Goal: Task Accomplishment & Management: Manage account settings

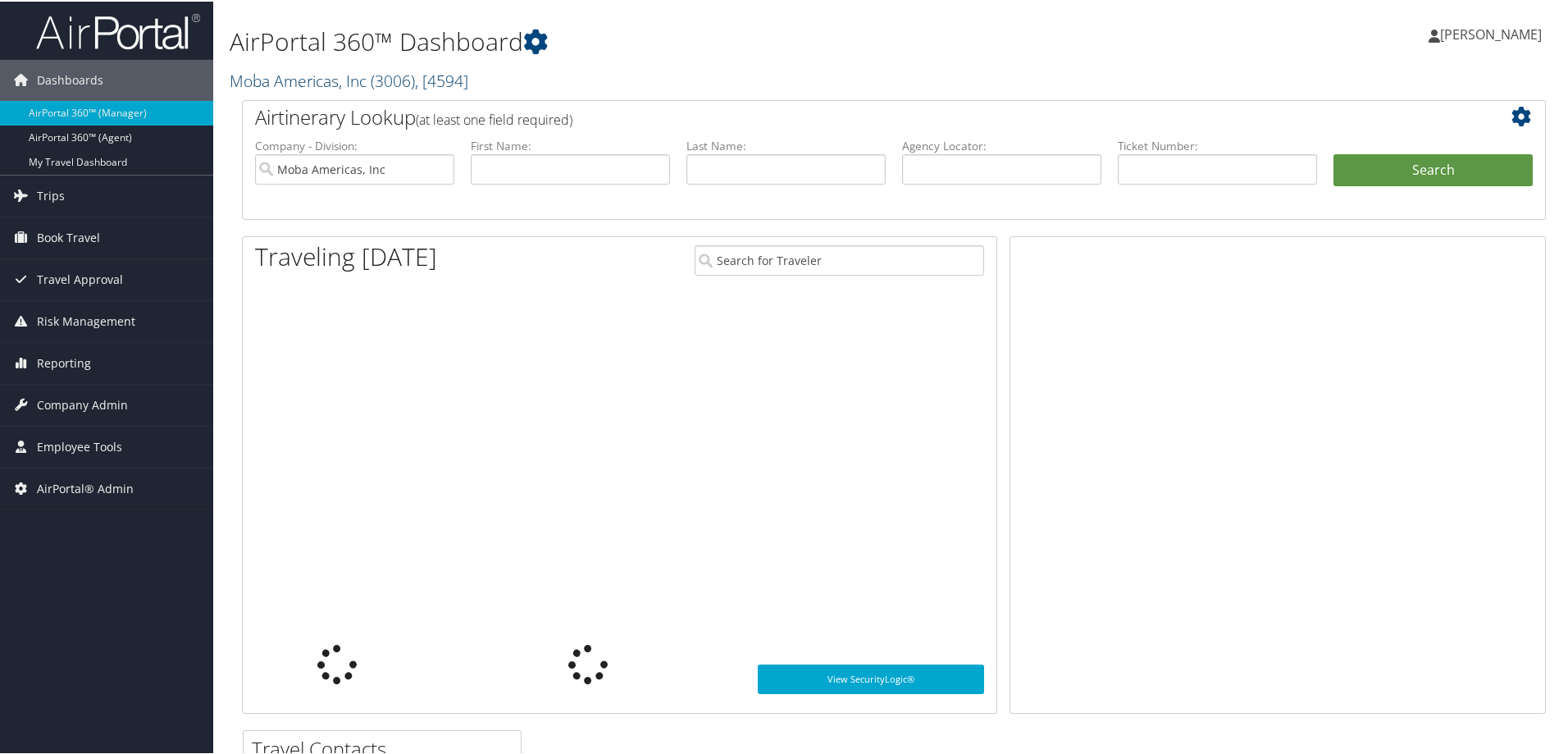
click at [297, 78] on link "Moba Americas, Inc ( 3006 ) , [ 4594 ]" at bounding box center [349, 79] width 239 height 22
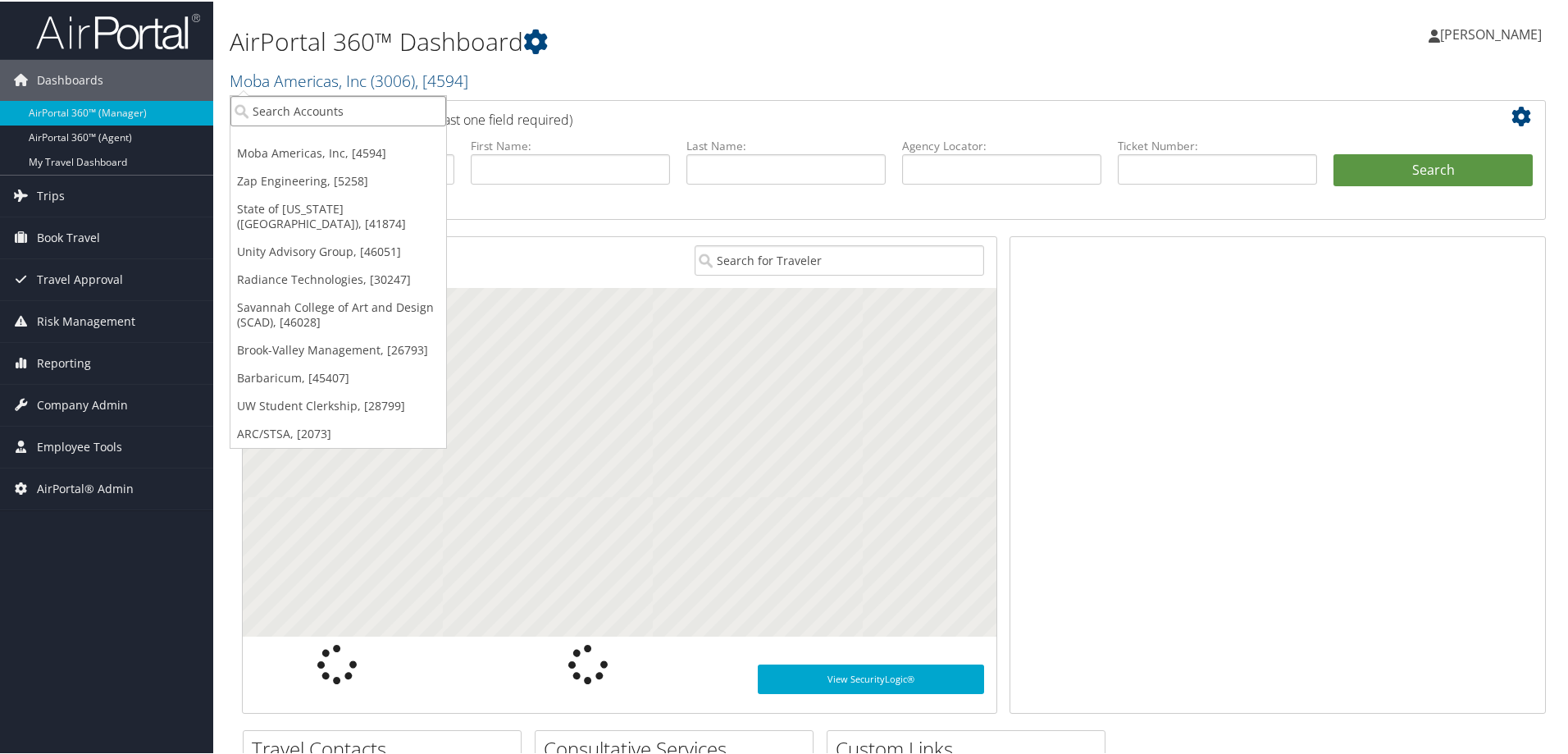
click at [289, 106] on input "search" at bounding box center [338, 109] width 216 height 30
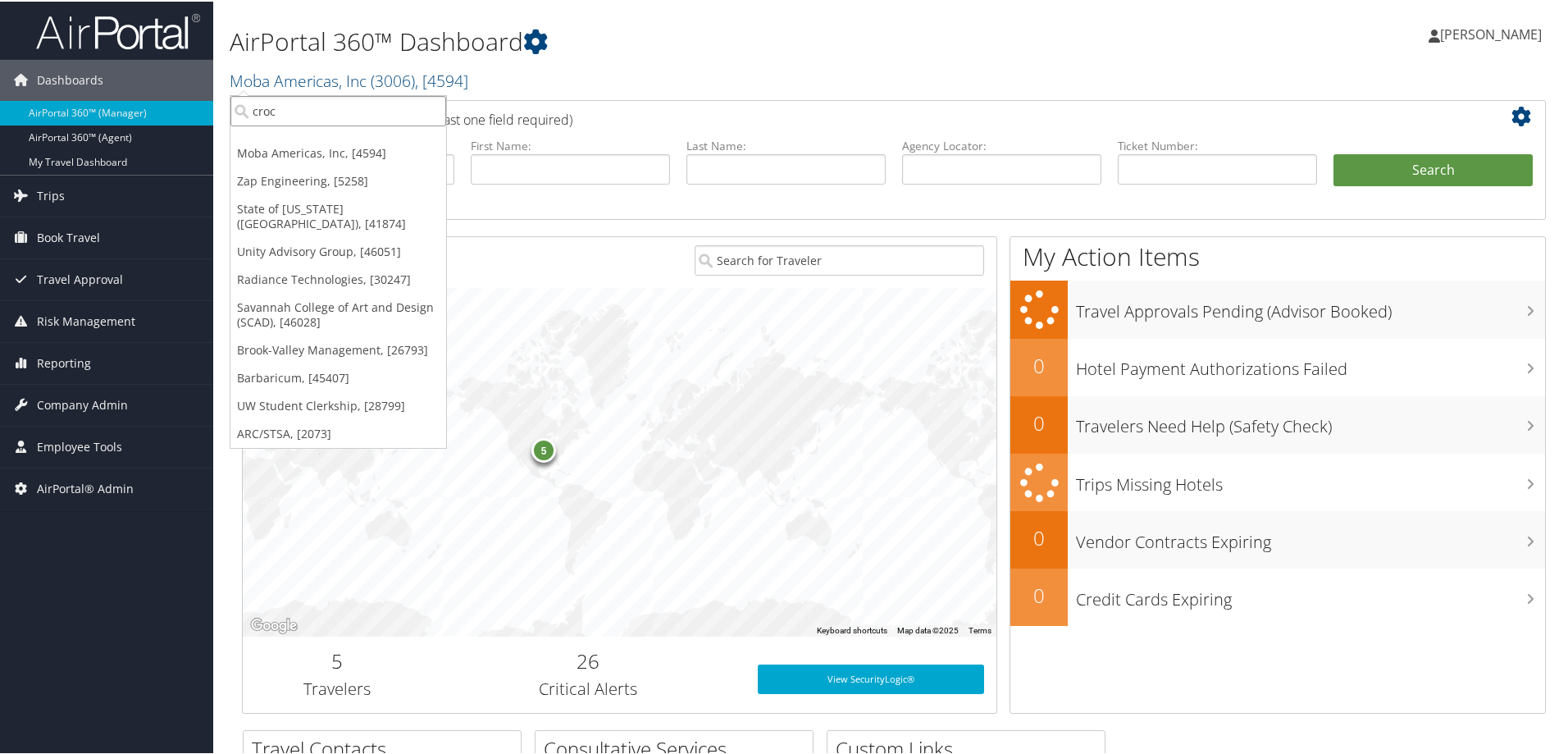
type input "crocs"
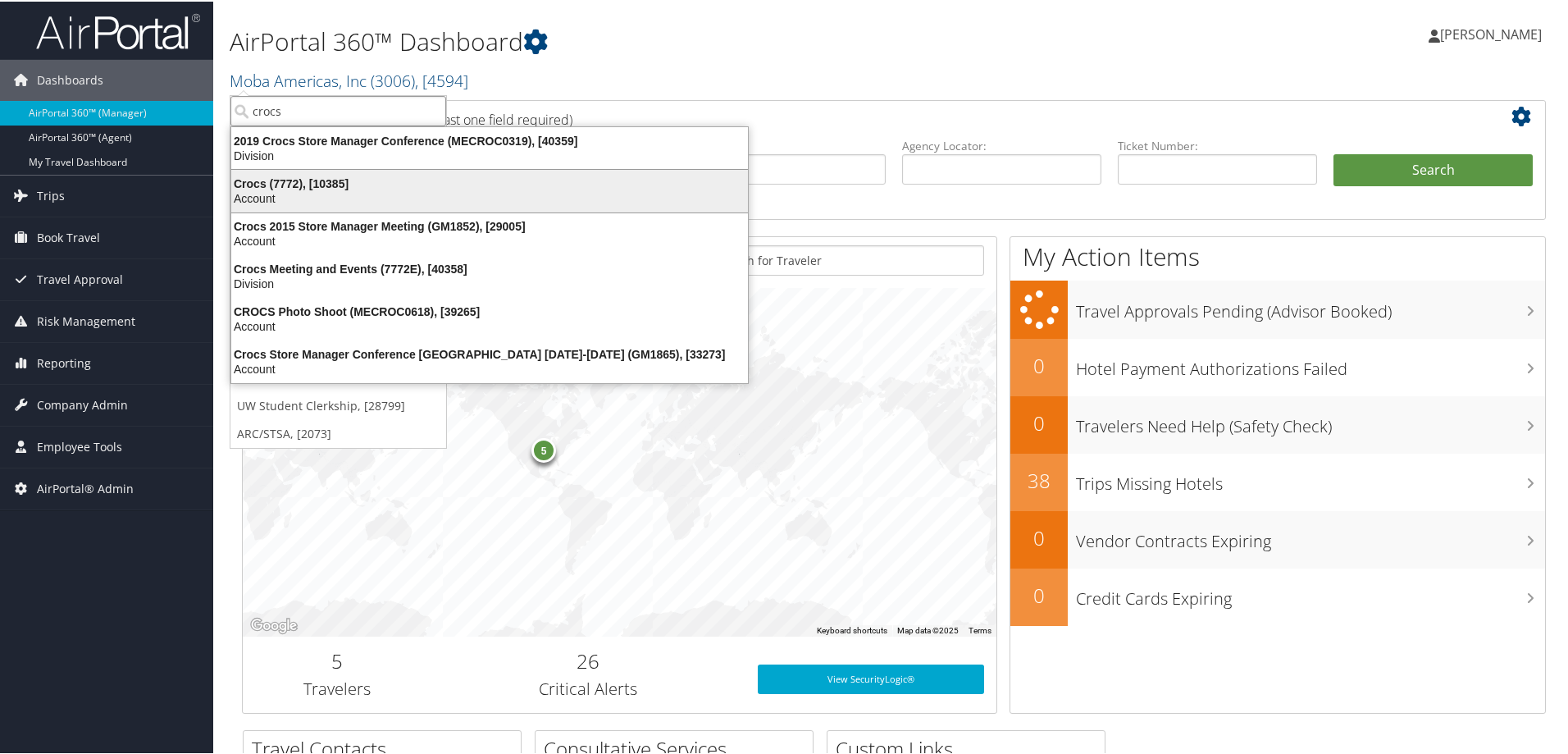
click at [293, 181] on div "Crocs (7772), [10385]" at bounding box center [490, 182] width 536 height 15
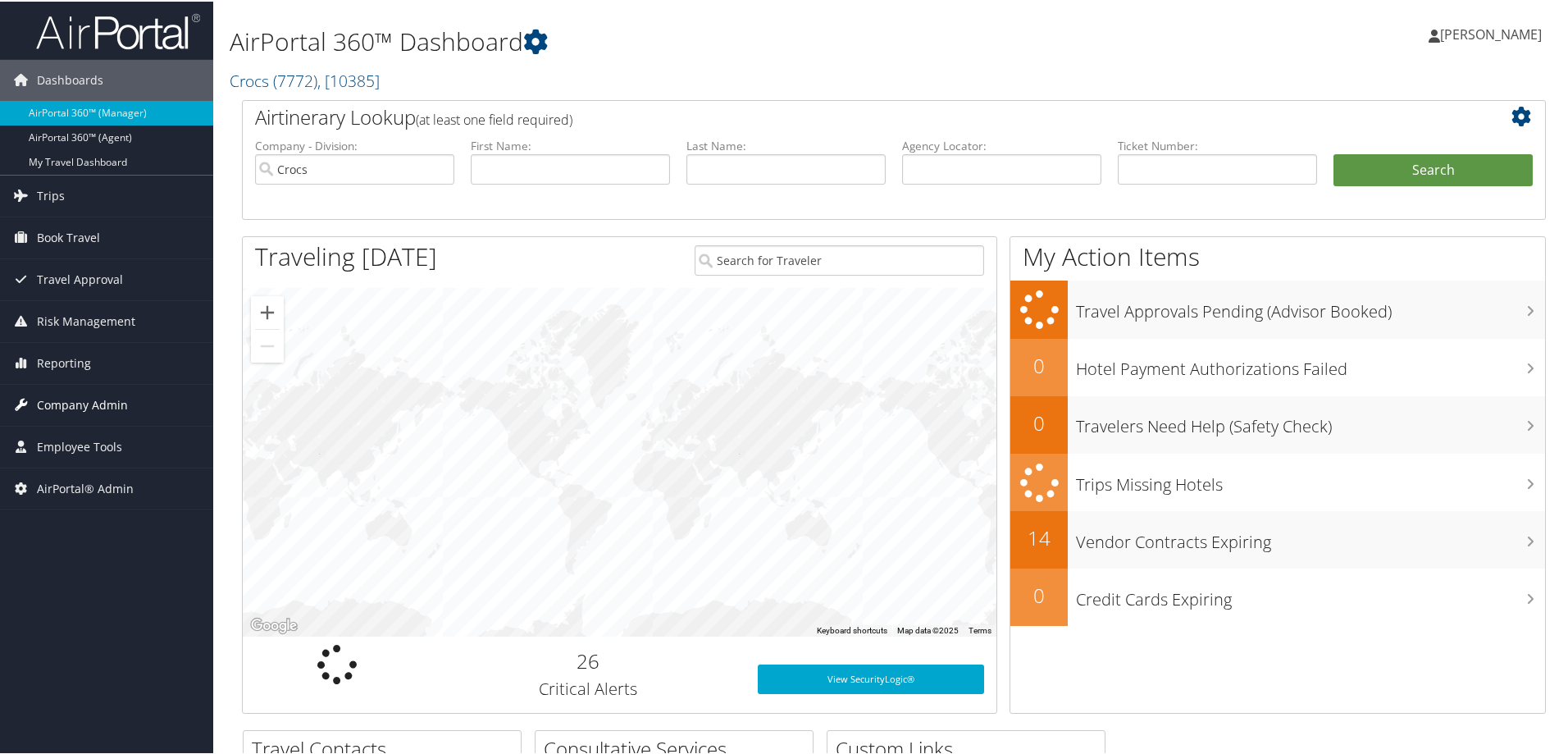
click at [107, 404] on span "Company Admin" at bounding box center [82, 404] width 91 height 41
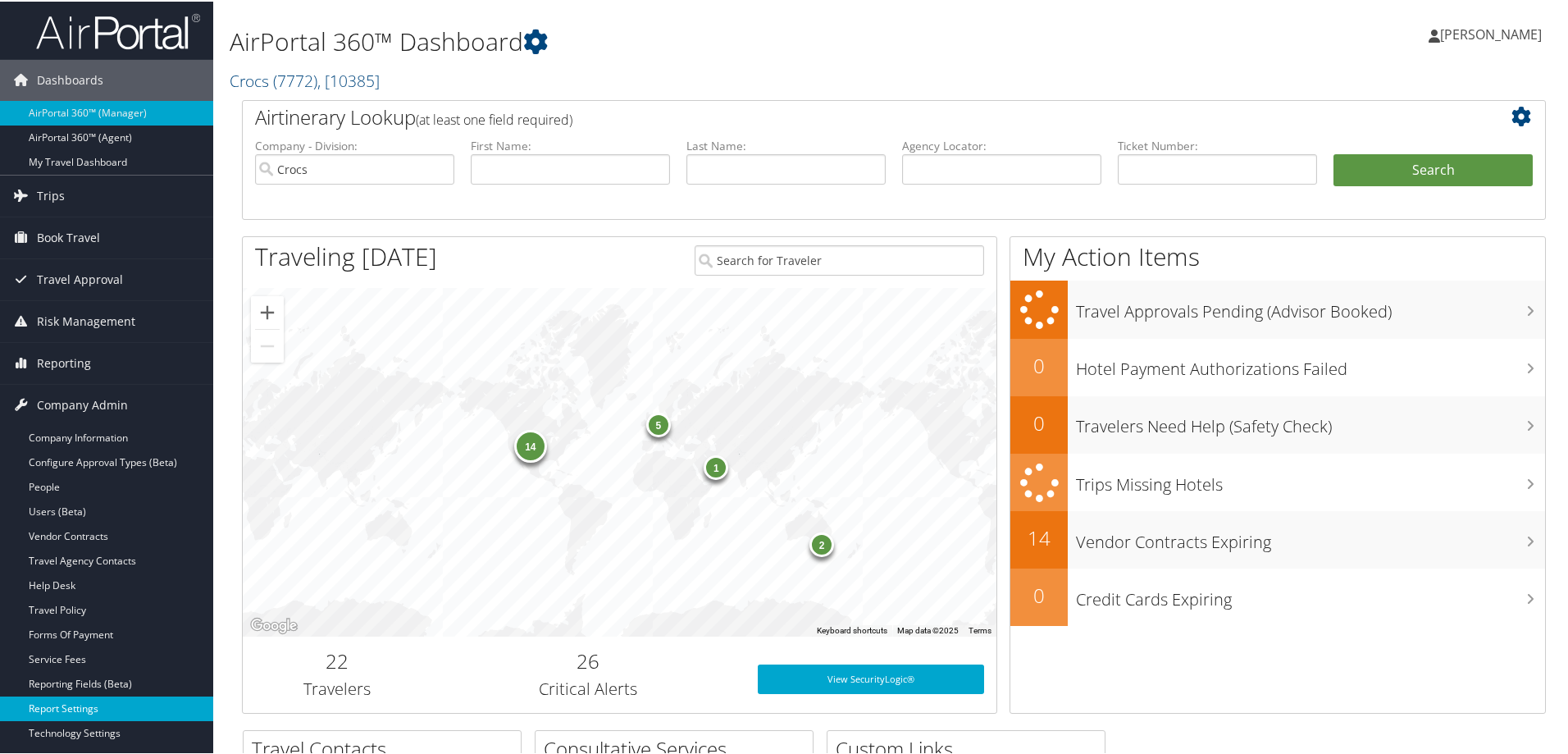
click at [64, 703] on link "Report Settings" at bounding box center [107, 707] width 213 height 25
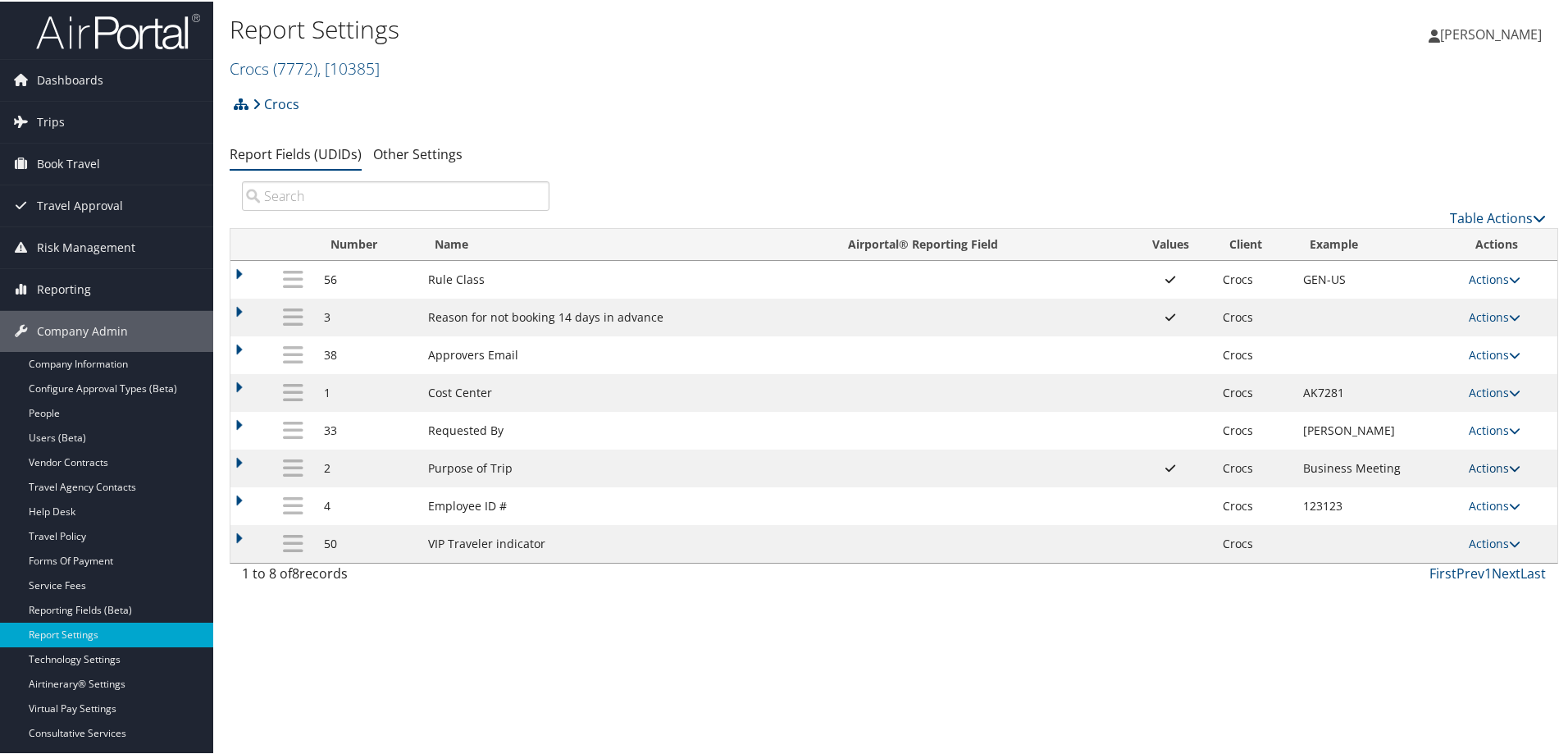
click at [1509, 468] on icon at bounding box center [1515, 467] width 11 height 11
click at [1431, 488] on link "Update Report Field Values" at bounding box center [1424, 491] width 177 height 28
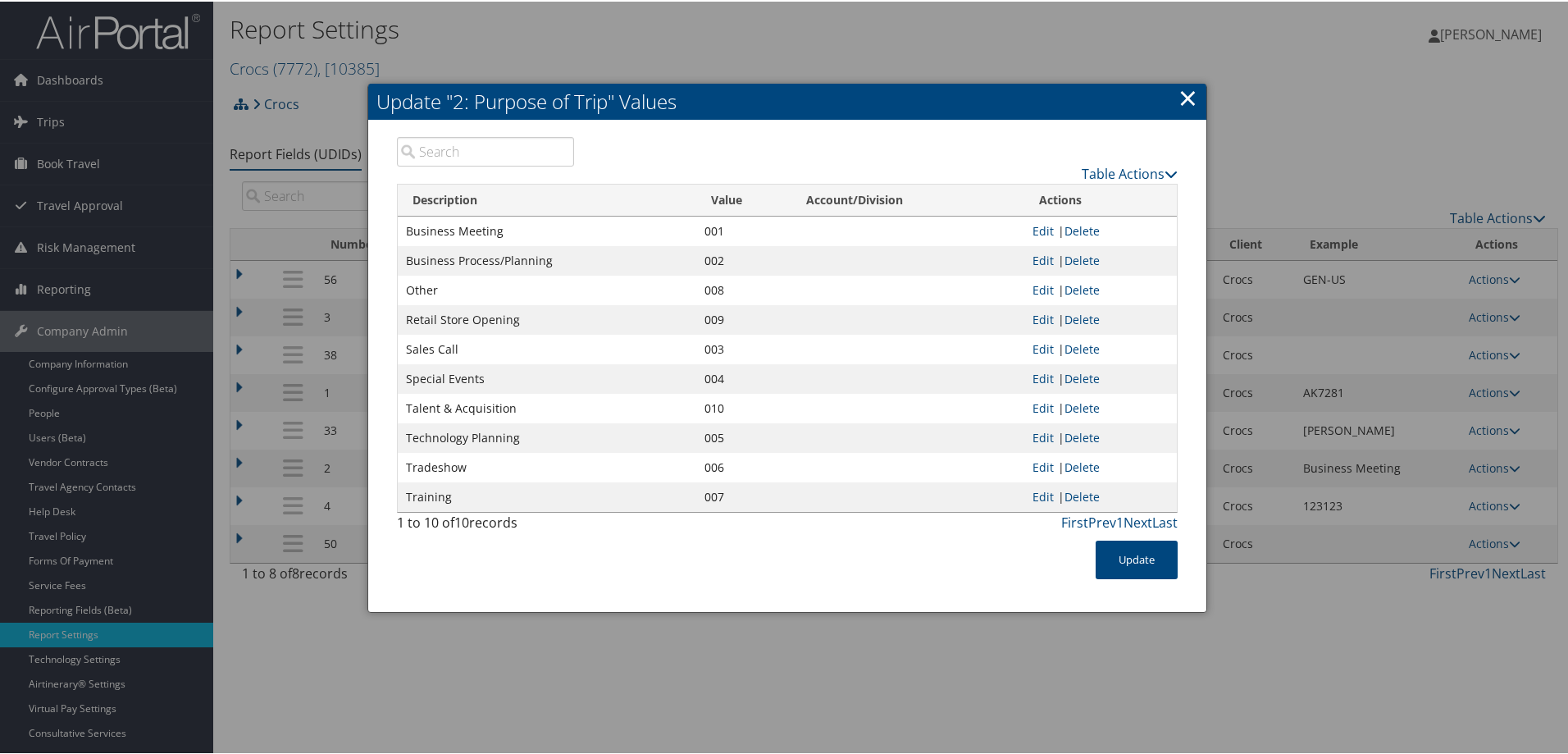
click at [1184, 98] on link "×" at bounding box center [1187, 96] width 19 height 33
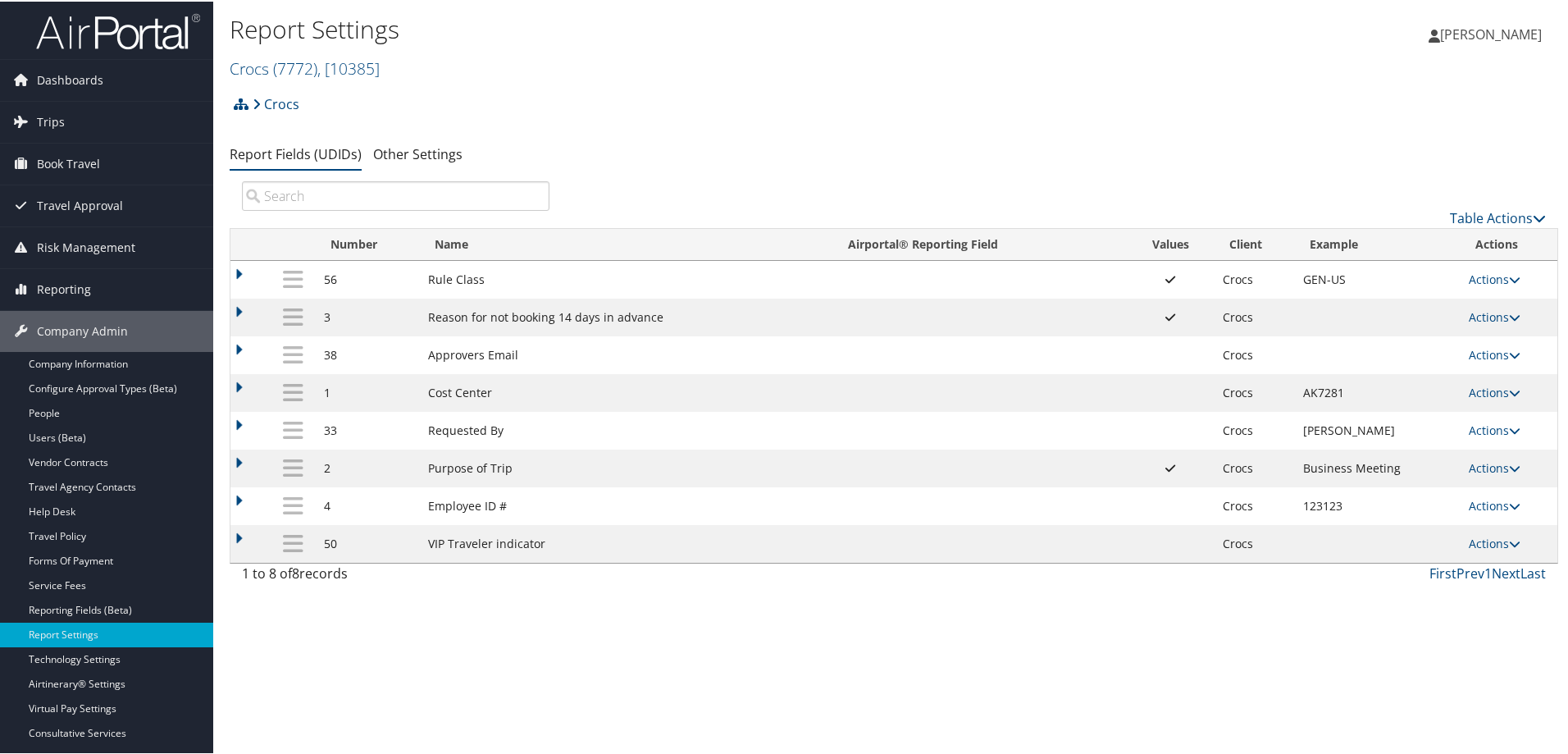
click at [1516, 30] on span "[PERSON_NAME]" at bounding box center [1491, 33] width 102 height 18
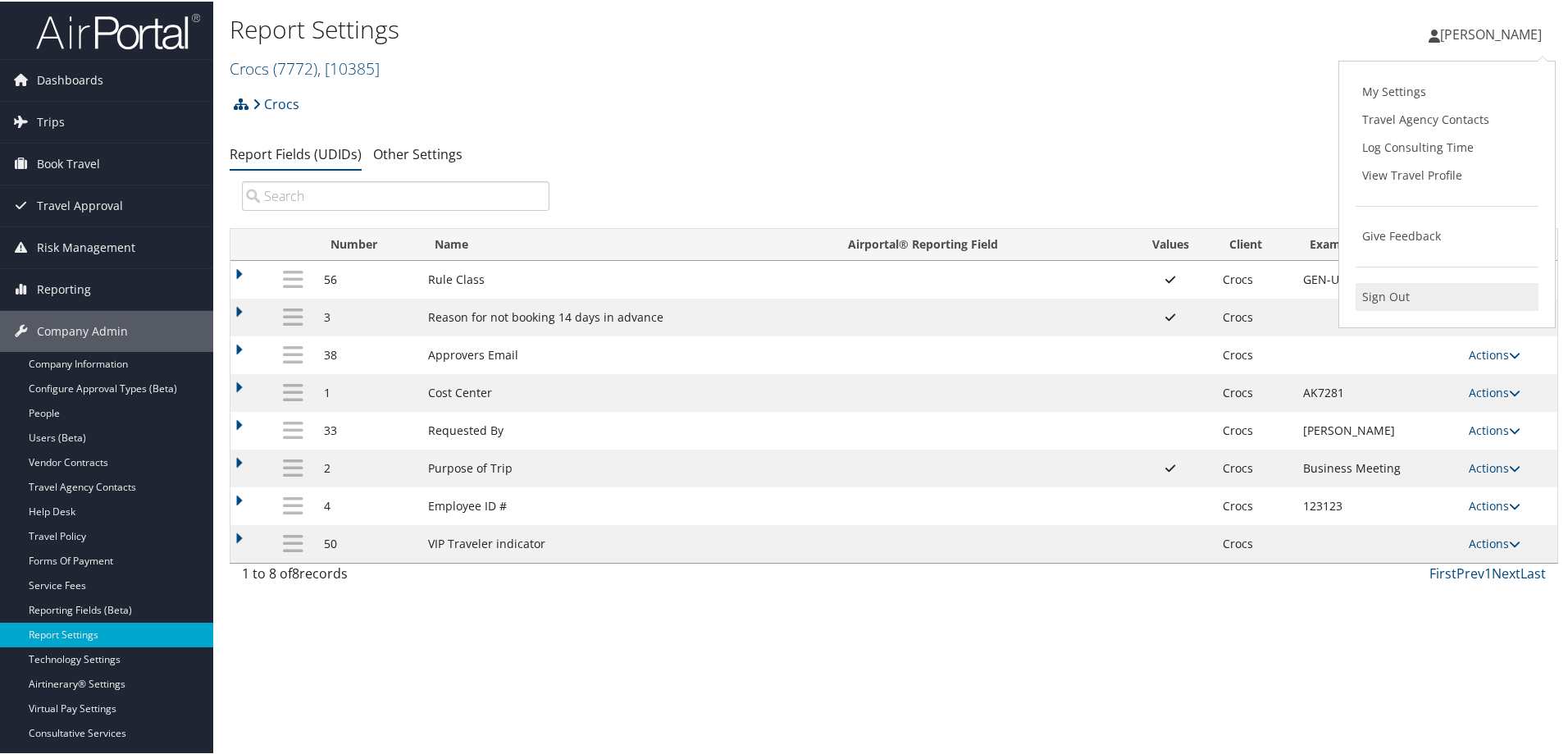
click at [1374, 298] on link "Sign Out" at bounding box center [1447, 295] width 183 height 28
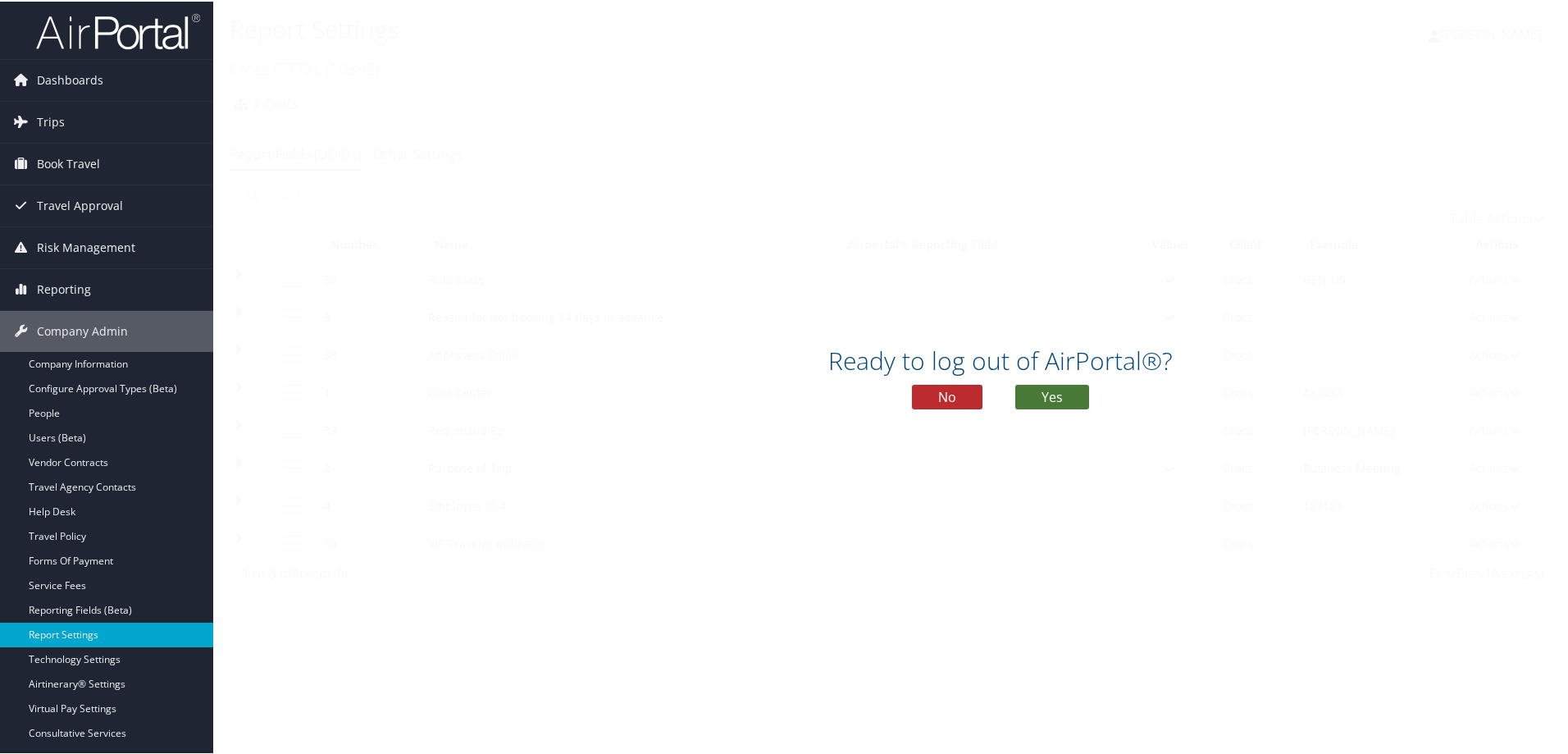
click at [1043, 396] on button "Yes" at bounding box center [1052, 395] width 74 height 25
